Goal: Task Accomplishment & Management: Manage account settings

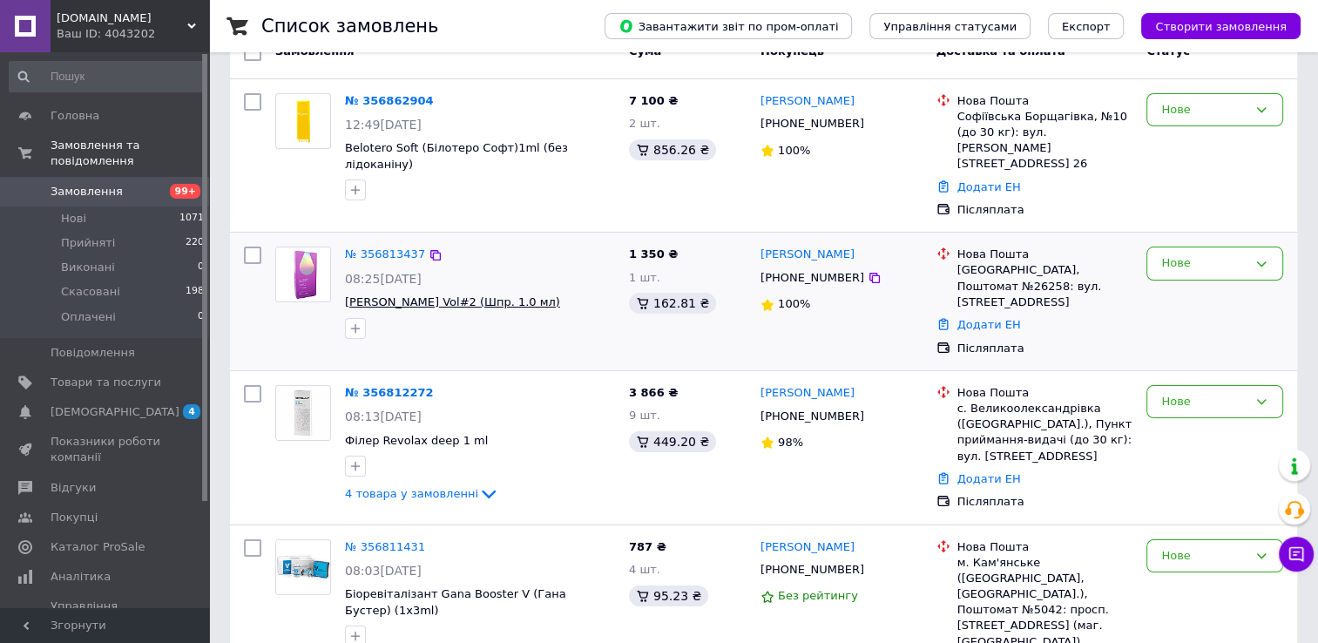
scroll to position [87, 0]
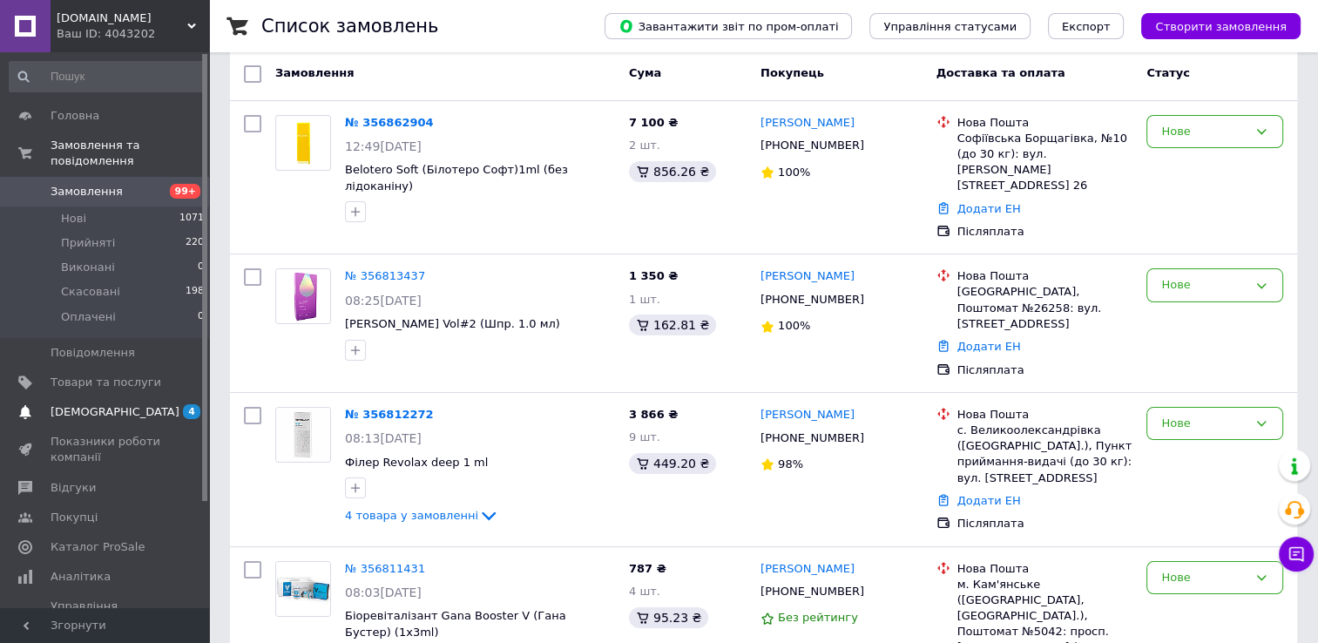
click at [101, 404] on span "[DEMOGRAPHIC_DATA]" at bounding box center [115, 412] width 129 height 16
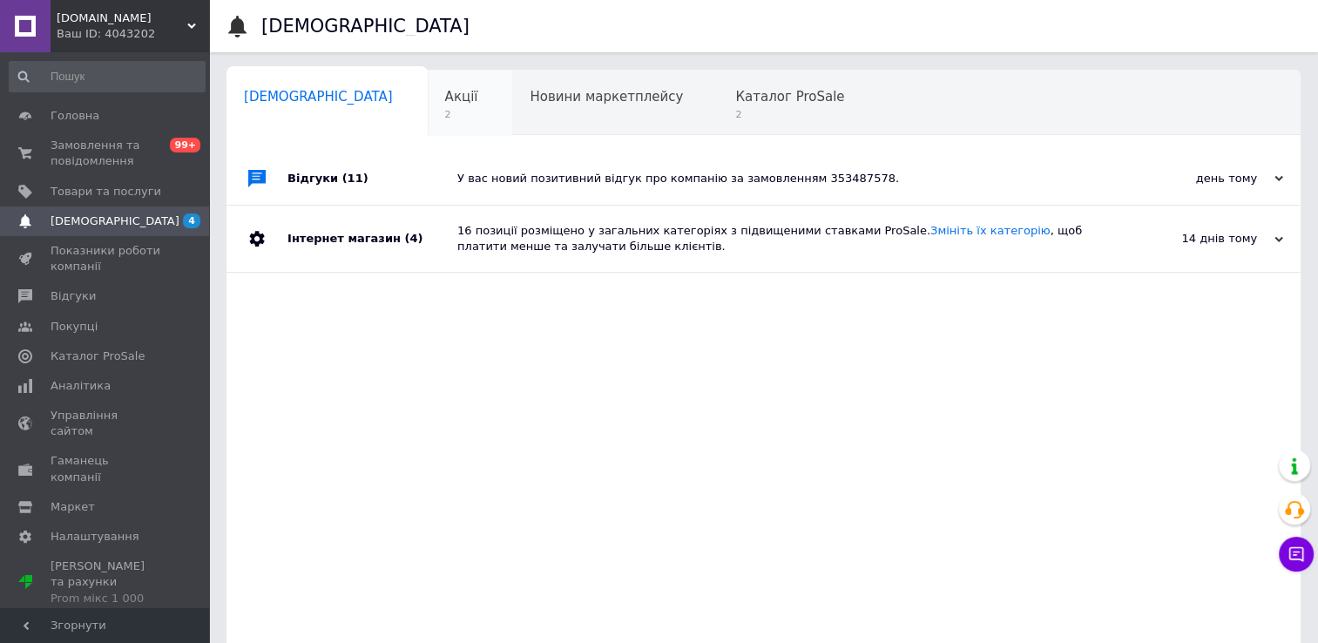
click at [428, 117] on div "Акції 2" at bounding box center [470, 104] width 85 height 66
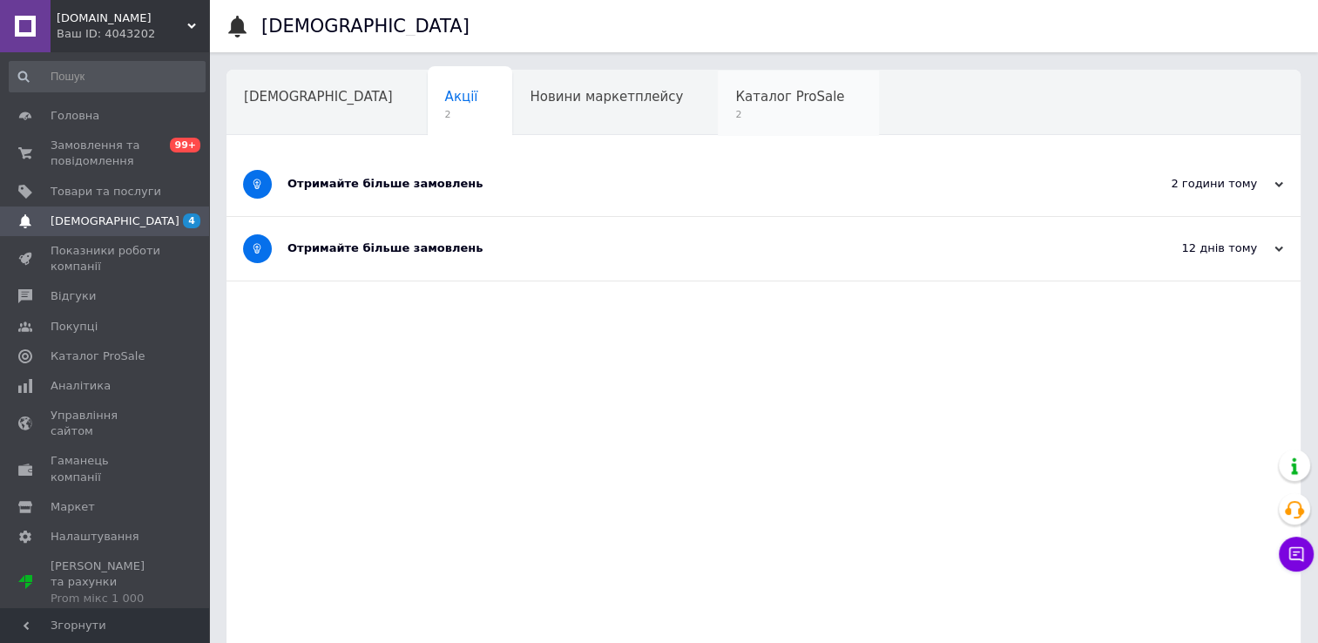
click at [718, 125] on div "Каталог ProSale 2" at bounding box center [798, 104] width 161 height 66
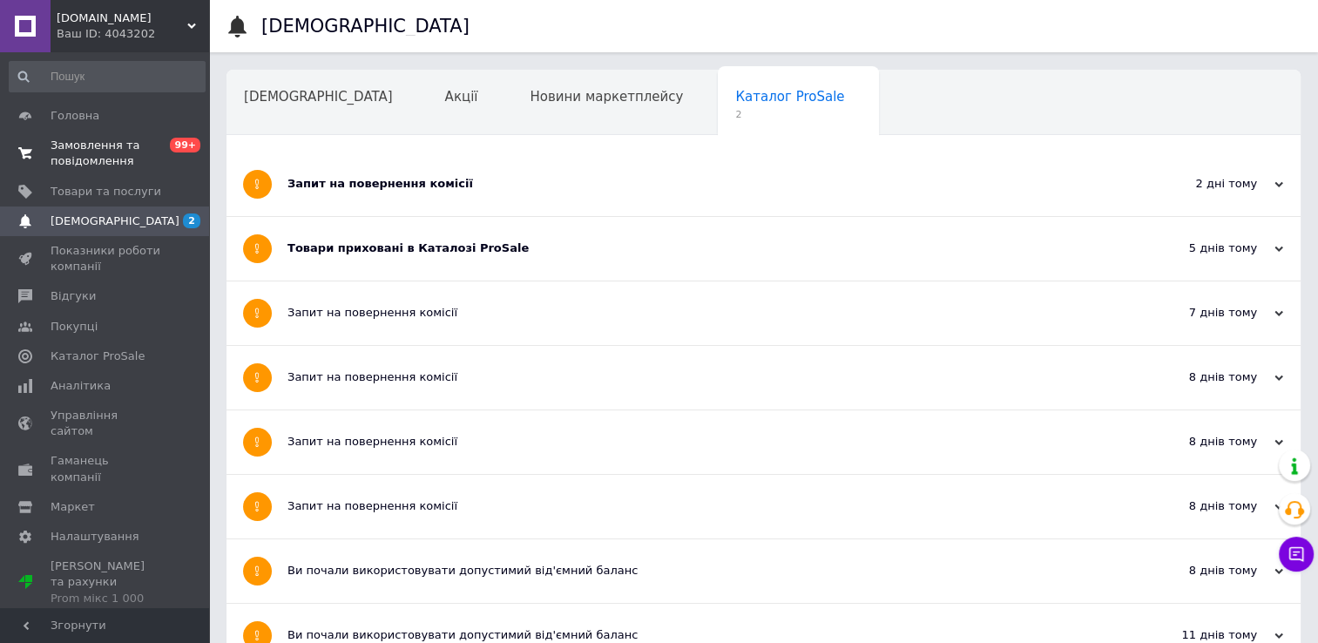
click at [67, 149] on span "Замовлення та повідомлення" at bounding box center [106, 153] width 111 height 31
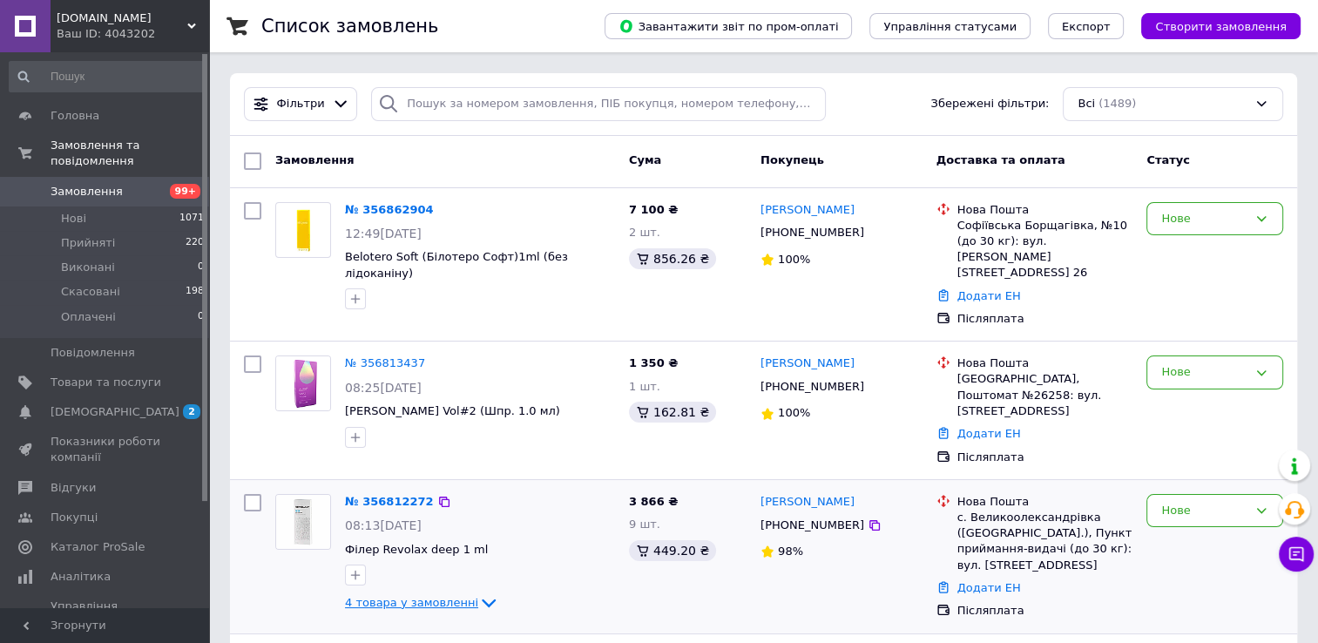
click at [478, 592] on icon at bounding box center [488, 602] width 21 height 21
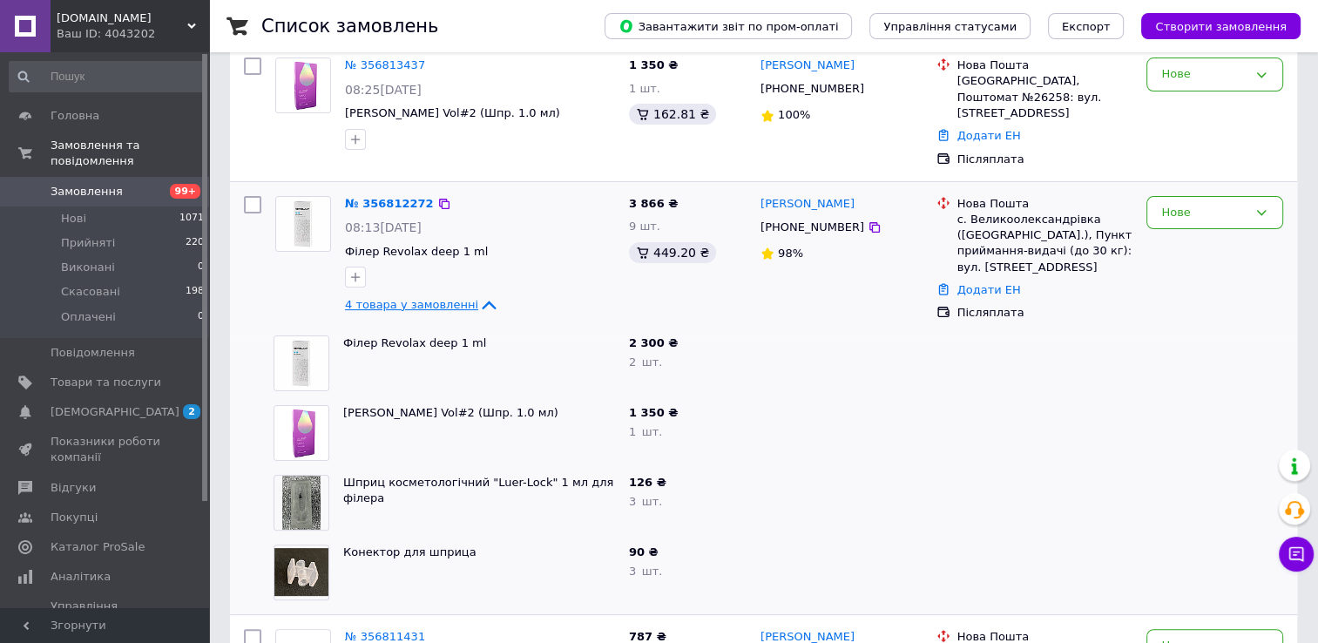
scroll to position [349, 0]
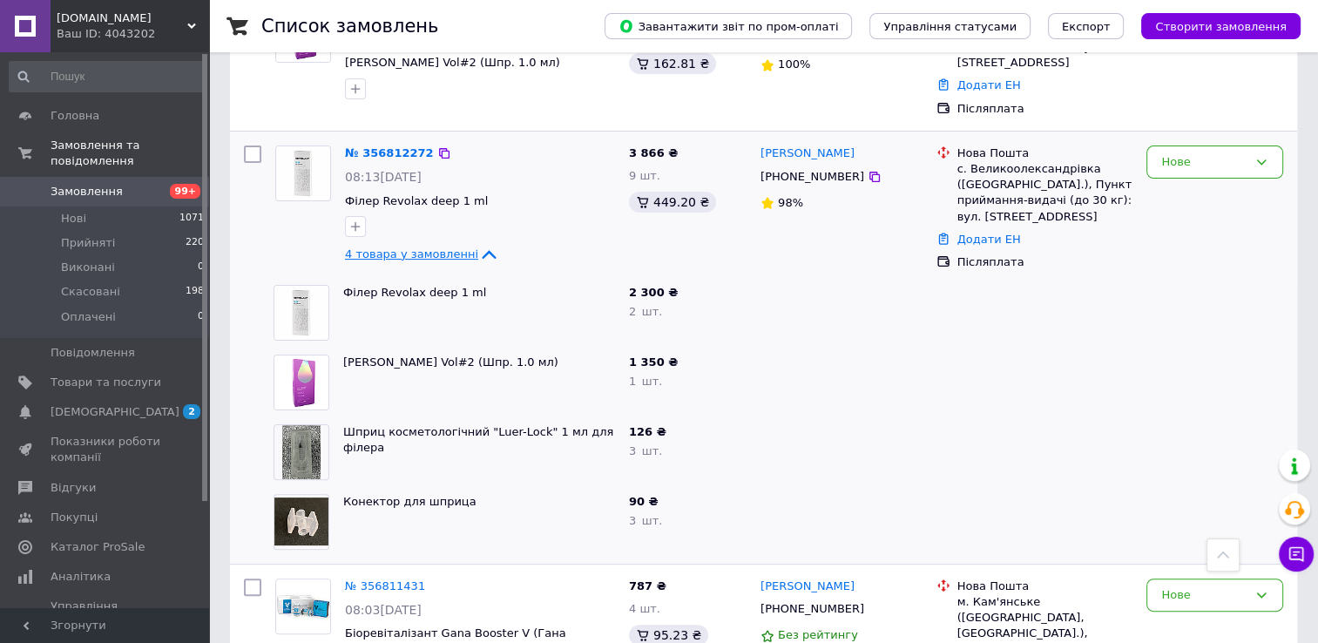
click at [398, 247] on span "4 товара у замовленні" at bounding box center [411, 253] width 133 height 13
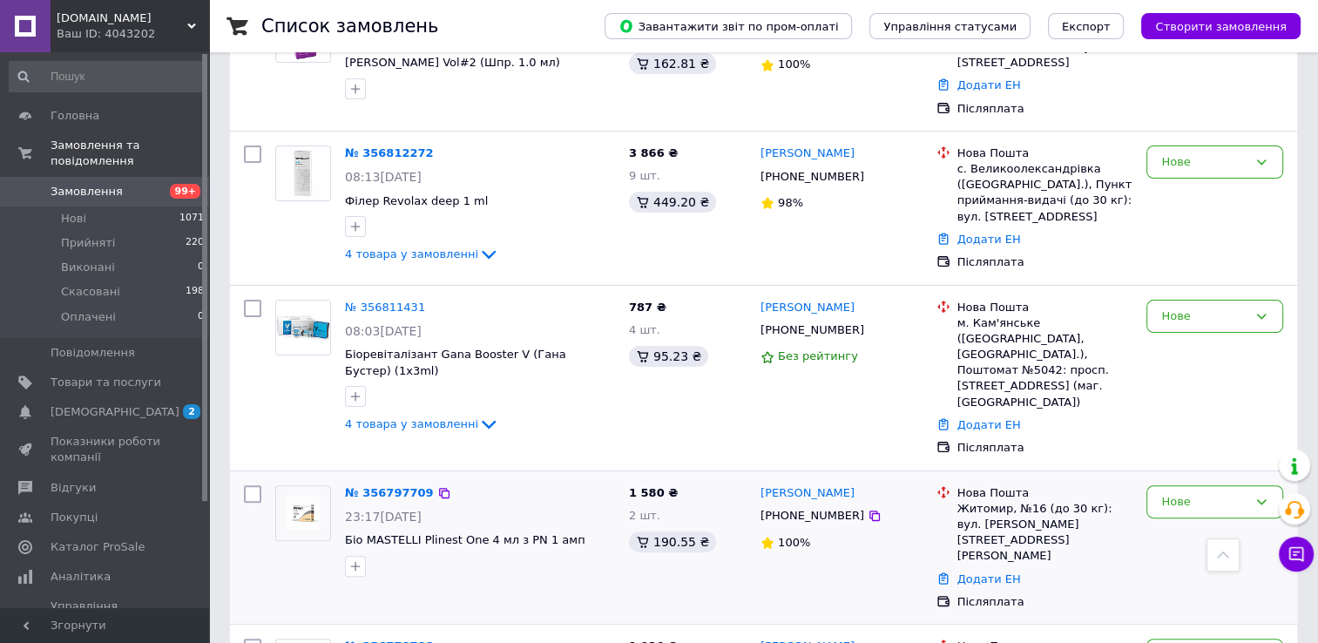
scroll to position [610, 0]
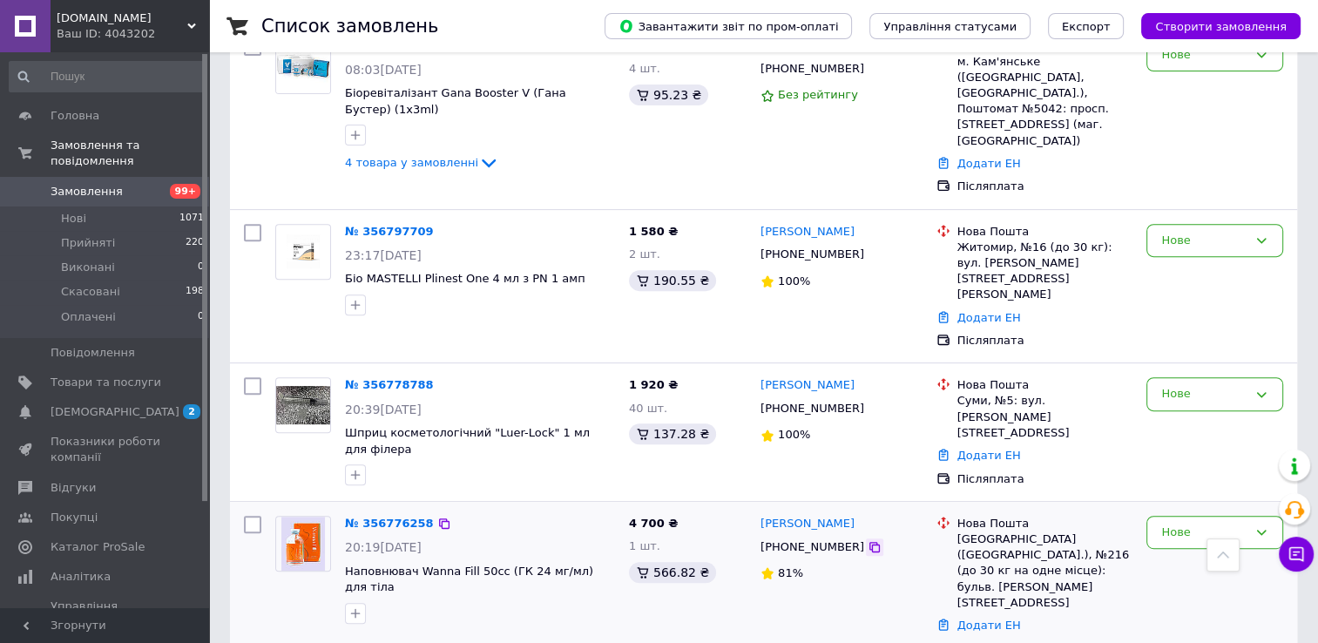
click at [868, 540] on icon at bounding box center [875, 547] width 14 height 14
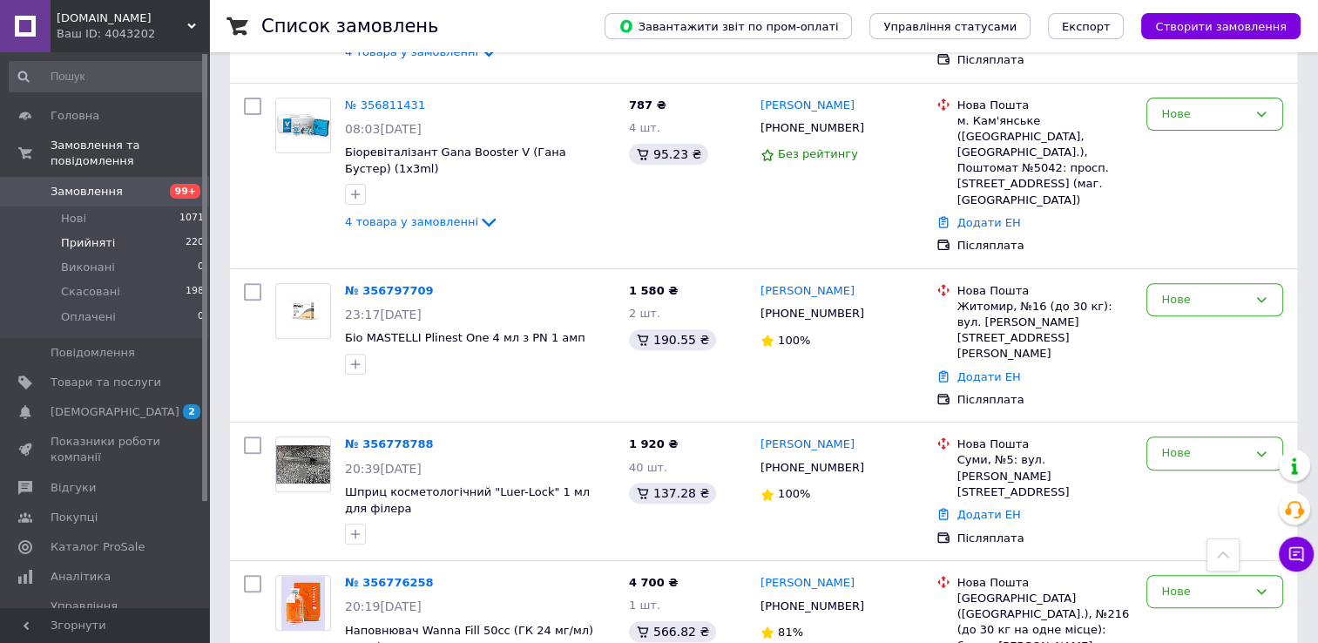
scroll to position [523, 0]
